Goal: Information Seeking & Learning: Compare options

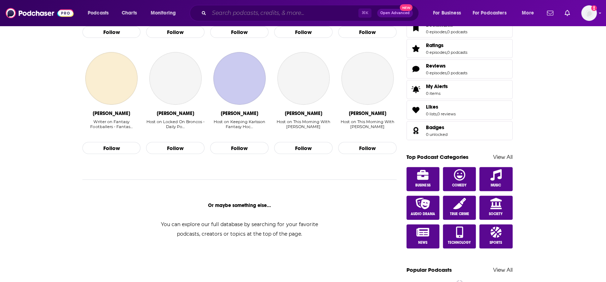
click at [219, 12] on input "Search podcasts, credits, & more..." at bounding box center [283, 12] width 149 height 11
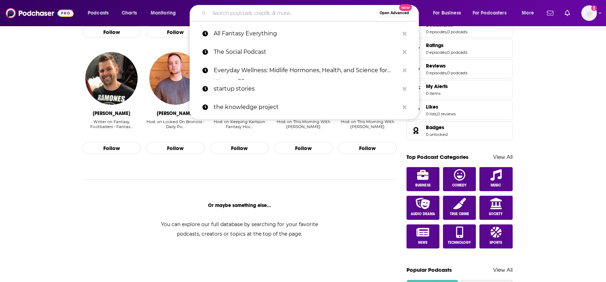
type input "o"
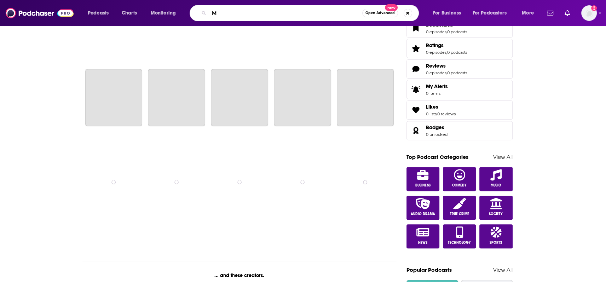
scroll to position [438, 0]
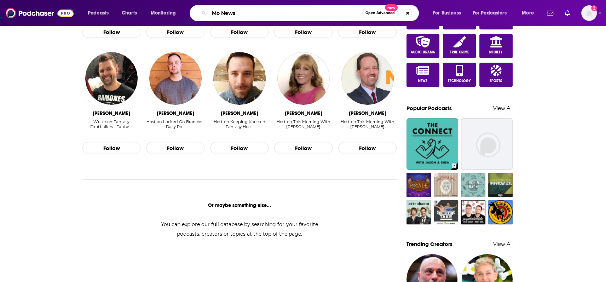
type input "Mo News"
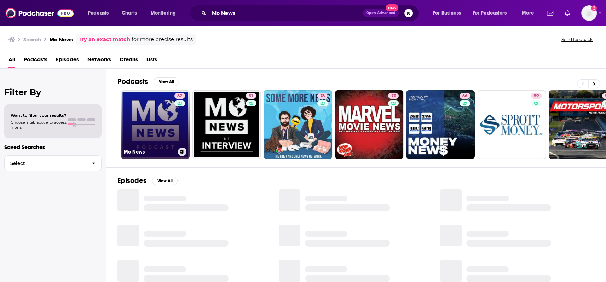
click at [150, 134] on link "67 Mo News" at bounding box center [155, 124] width 69 height 69
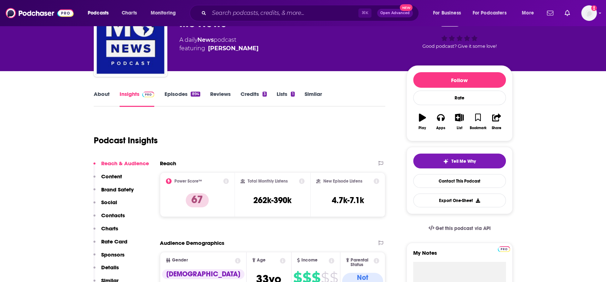
scroll to position [60, 0]
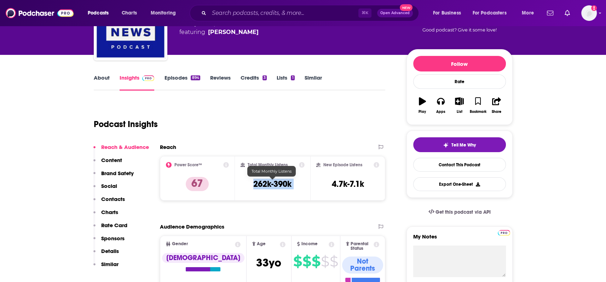
drag, startPoint x: 244, startPoint y: 185, endPoint x: 311, endPoint y: 185, distance: 66.5
click at [311, 185] on div "Power Score™ 67 Total Monthly Listens 262k-390k New Episode Listens 4.7k-7.1k" at bounding box center [273, 178] width 226 height 45
copy div "262k-390k"
click at [240, 10] on input "Search podcasts, credits, & more..." at bounding box center [283, 12] width 149 height 11
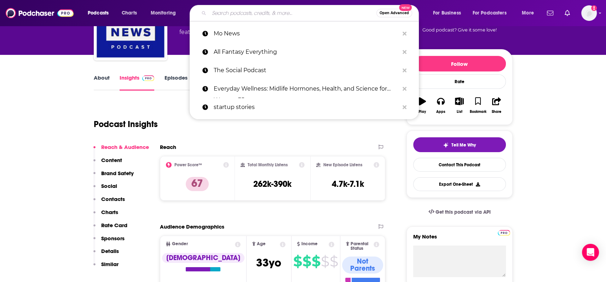
paste input "[PERSON_NAME] & Getty On Demand"
type input "[PERSON_NAME] & Getty On Demand"
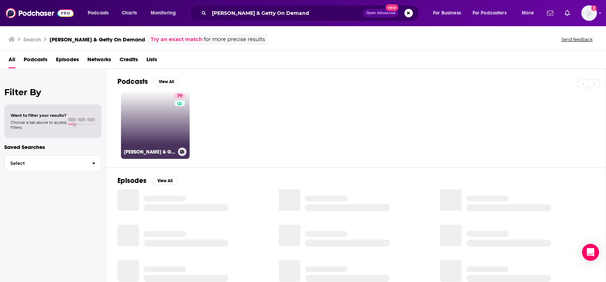
click at [145, 130] on link "79 [PERSON_NAME] & Getty On Demand" at bounding box center [155, 124] width 69 height 69
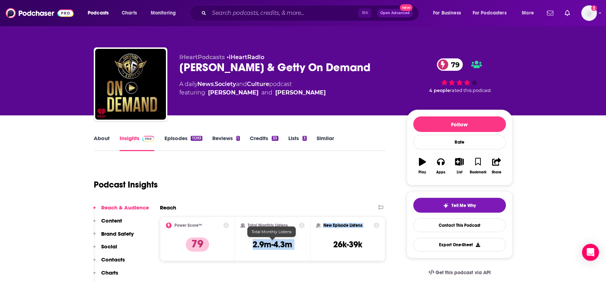
drag, startPoint x: 243, startPoint y: 247, endPoint x: 317, endPoint y: 245, distance: 73.9
click at [319, 246] on div "Power Score™ 79 Total Monthly Listens 2.9m-4.3m New Episode Listens 26k-39k" at bounding box center [273, 238] width 226 height 45
click at [289, 247] on h3 "2.9m-4.3m" at bounding box center [273, 244] width 40 height 11
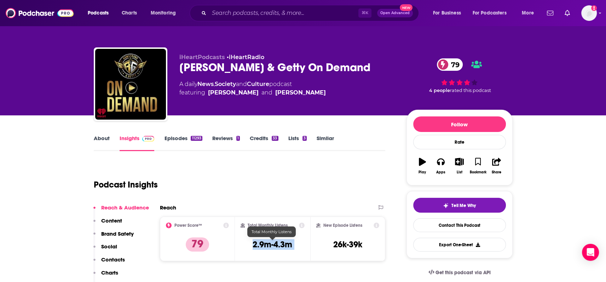
copy div "2.9m-4.3m"
